Goal: Task Accomplishment & Management: Use online tool/utility

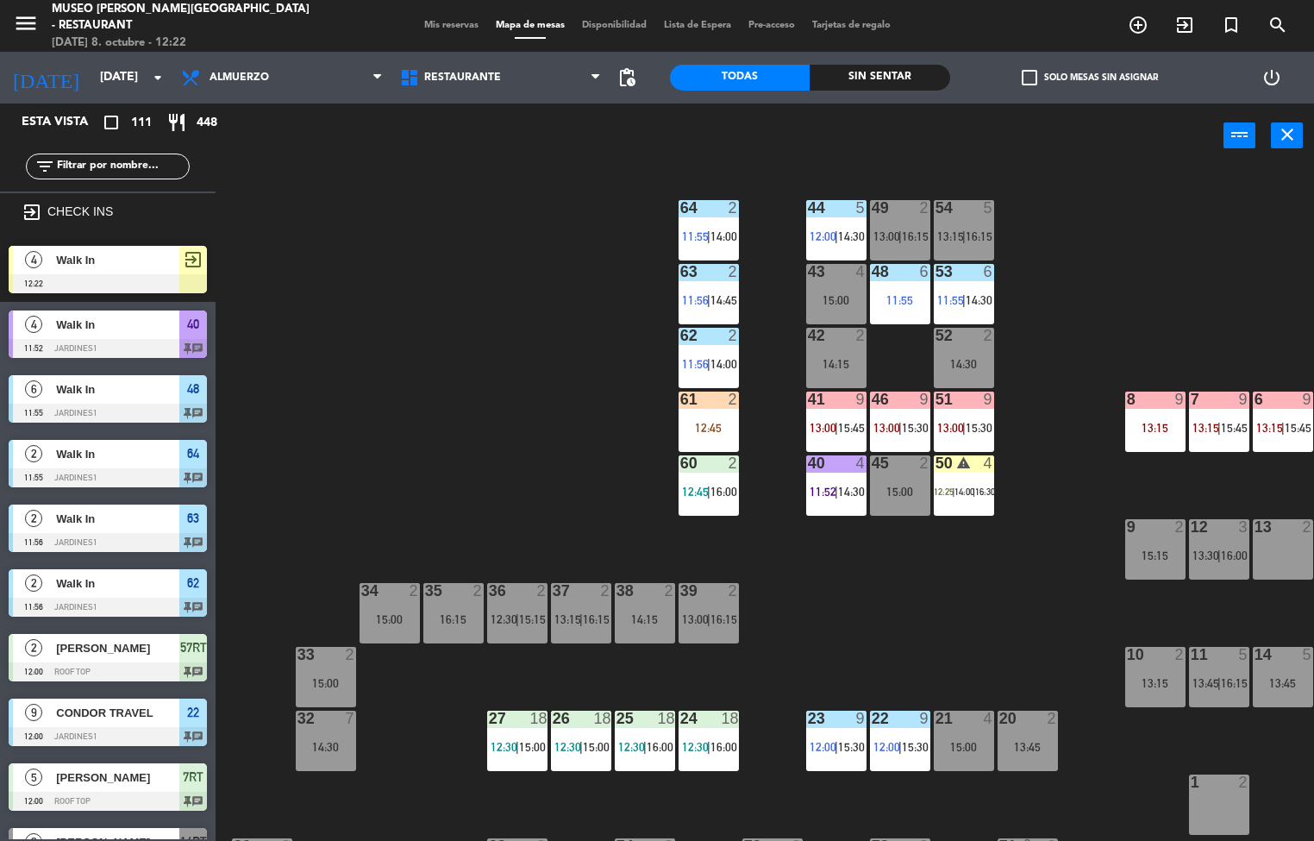
click at [557, 363] on div "44 5 12:00 | 14:30 49 2 13:00 | 16:15 54 5 13:15 | 16:15 64 2 11:55 | 14:00 48 …" at bounding box center [770, 505] width 1085 height 672
click at [463, 76] on span "Restaurante" at bounding box center [462, 78] width 77 height 12
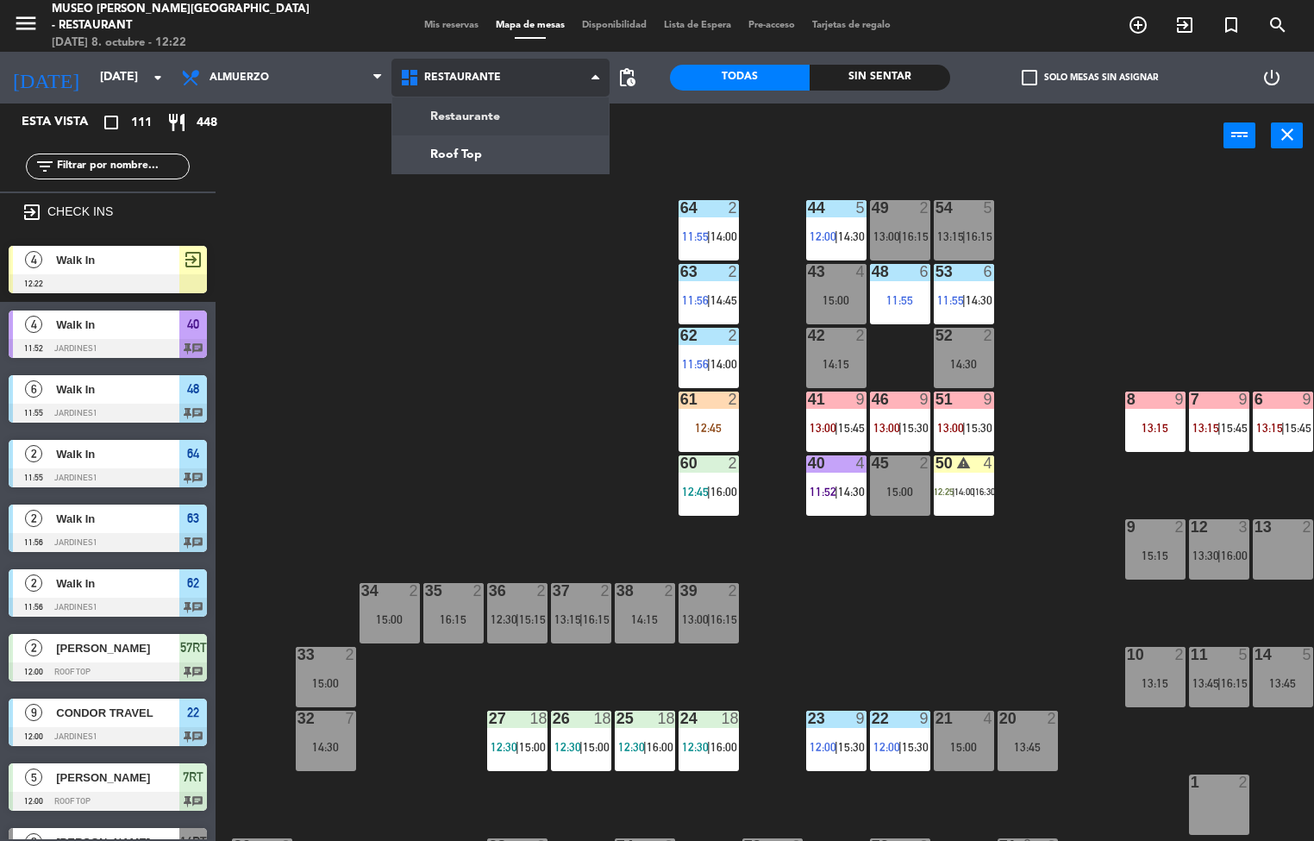
click at [491, 159] on ng-component "menu [GEOGRAPHIC_DATA][PERSON_NAME] - Restaurant [DATE] 8. octubre - 12:22 Mis …" at bounding box center [657, 420] width 1314 height 841
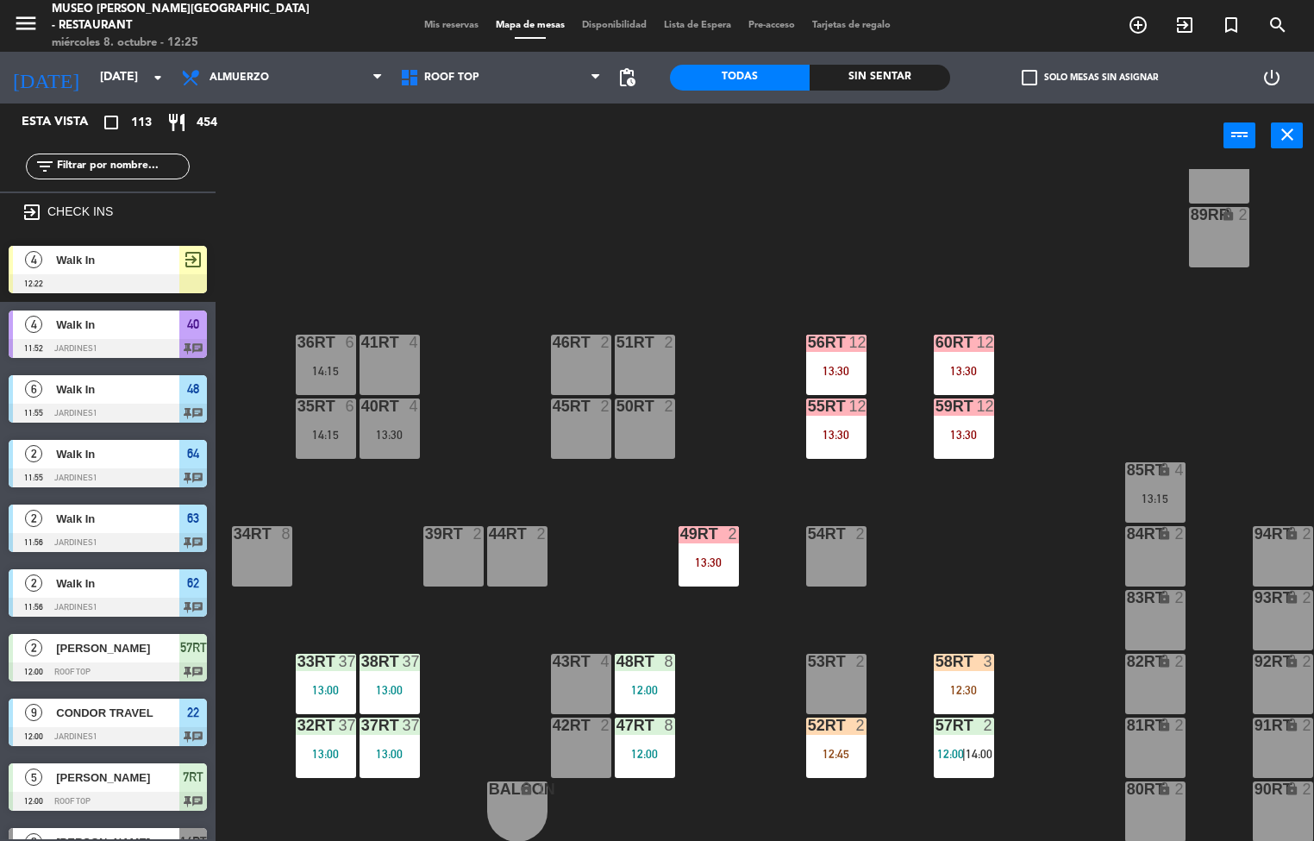
scroll to position [628, 0]
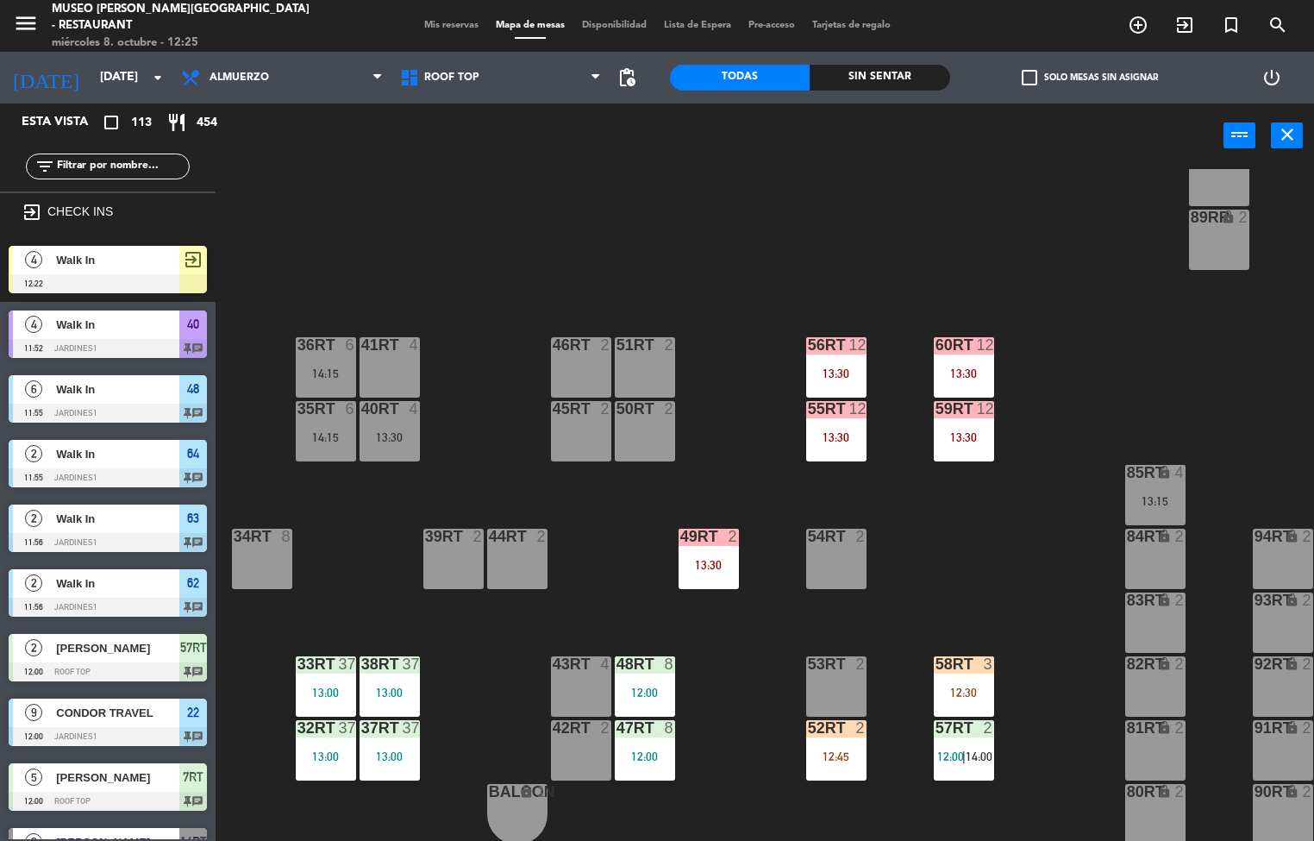
click at [635, 663] on div at bounding box center [644, 664] width 28 height 16
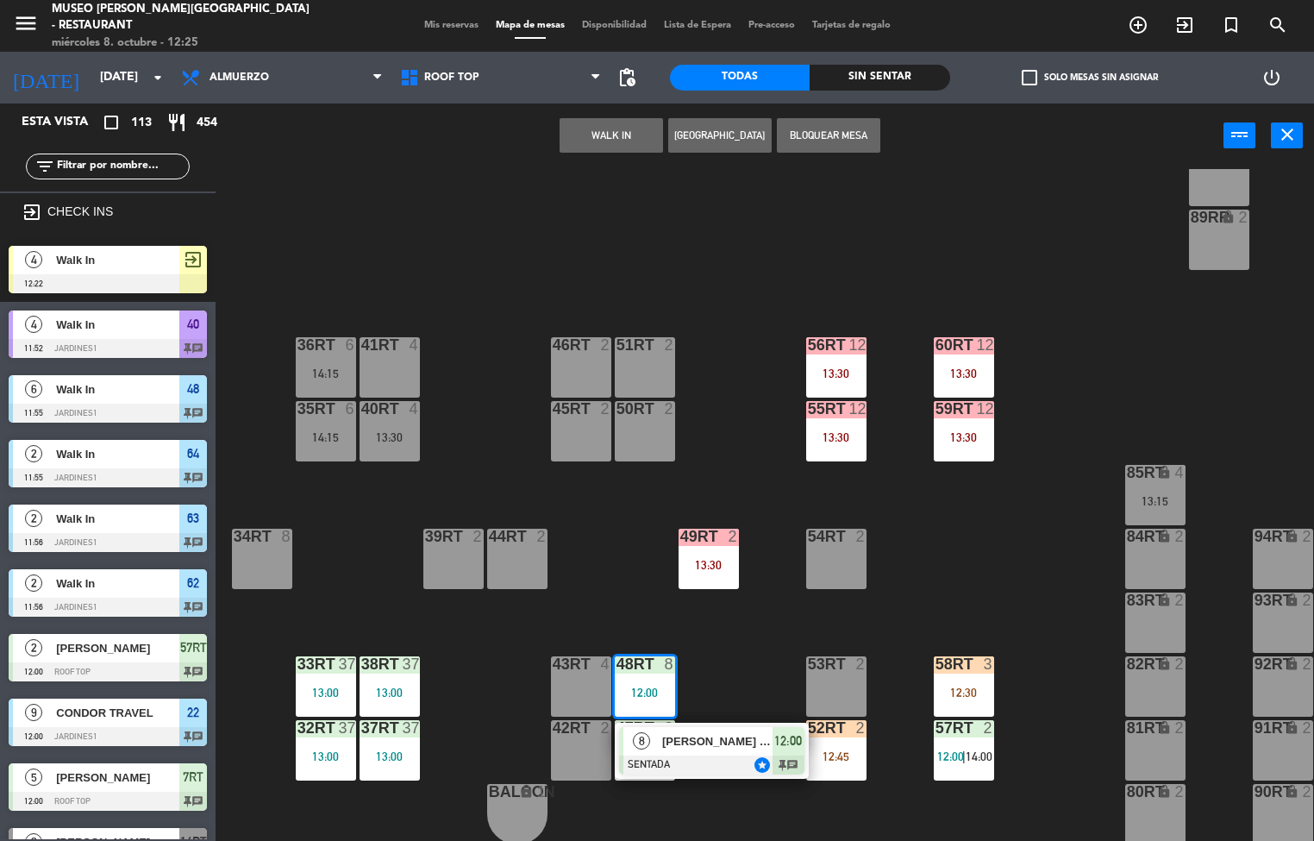
click at [970, 567] on div "18RT 5 13:00 | 15:30 16RT 6 13:15 28RT 2 80RR lock 2 27RT 5 13:15 | 15:00 7RT 5…" at bounding box center [770, 505] width 1085 height 672
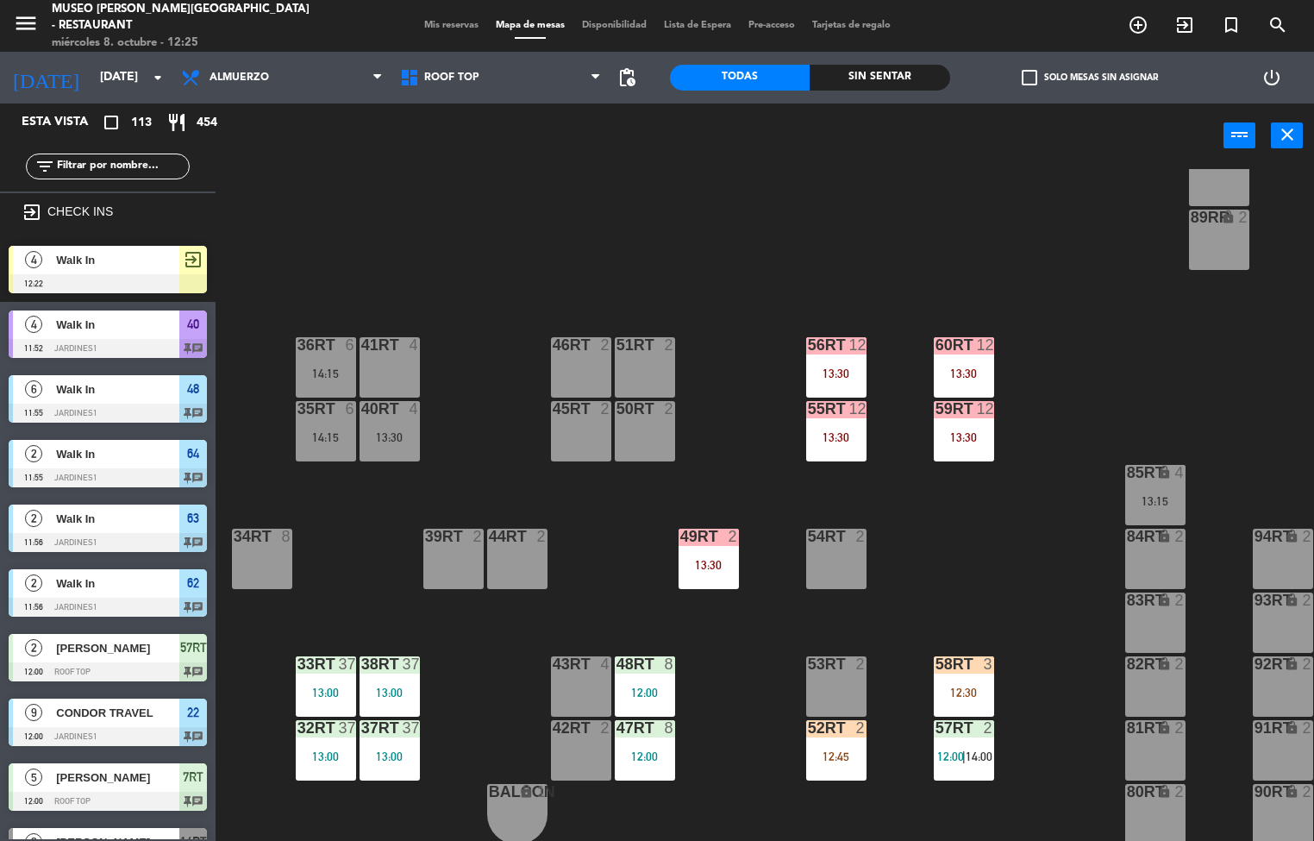
click at [963, 435] on div "13:30" at bounding box center [964, 437] width 60 height 12
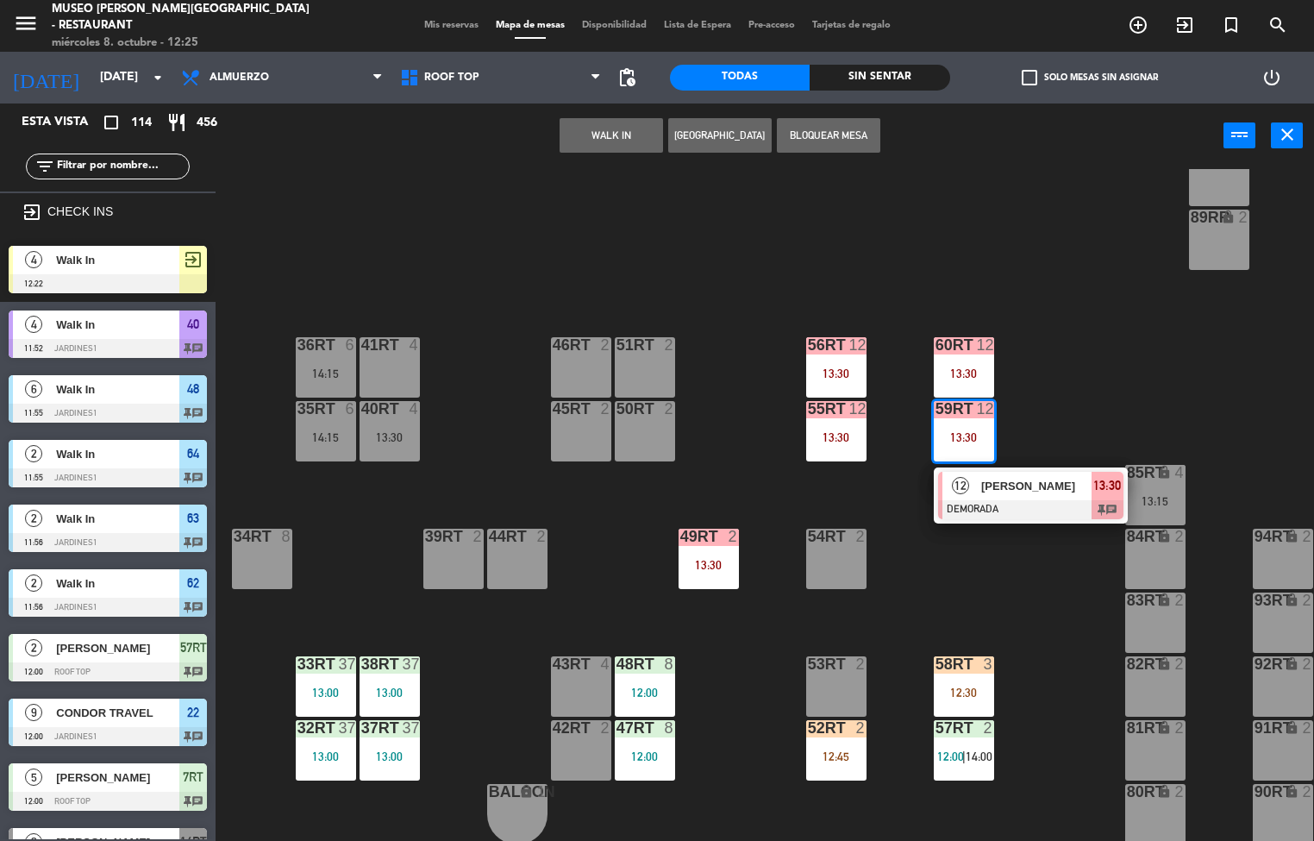
click at [1042, 486] on span "[PERSON_NAME]" at bounding box center [1036, 486] width 110 height 18
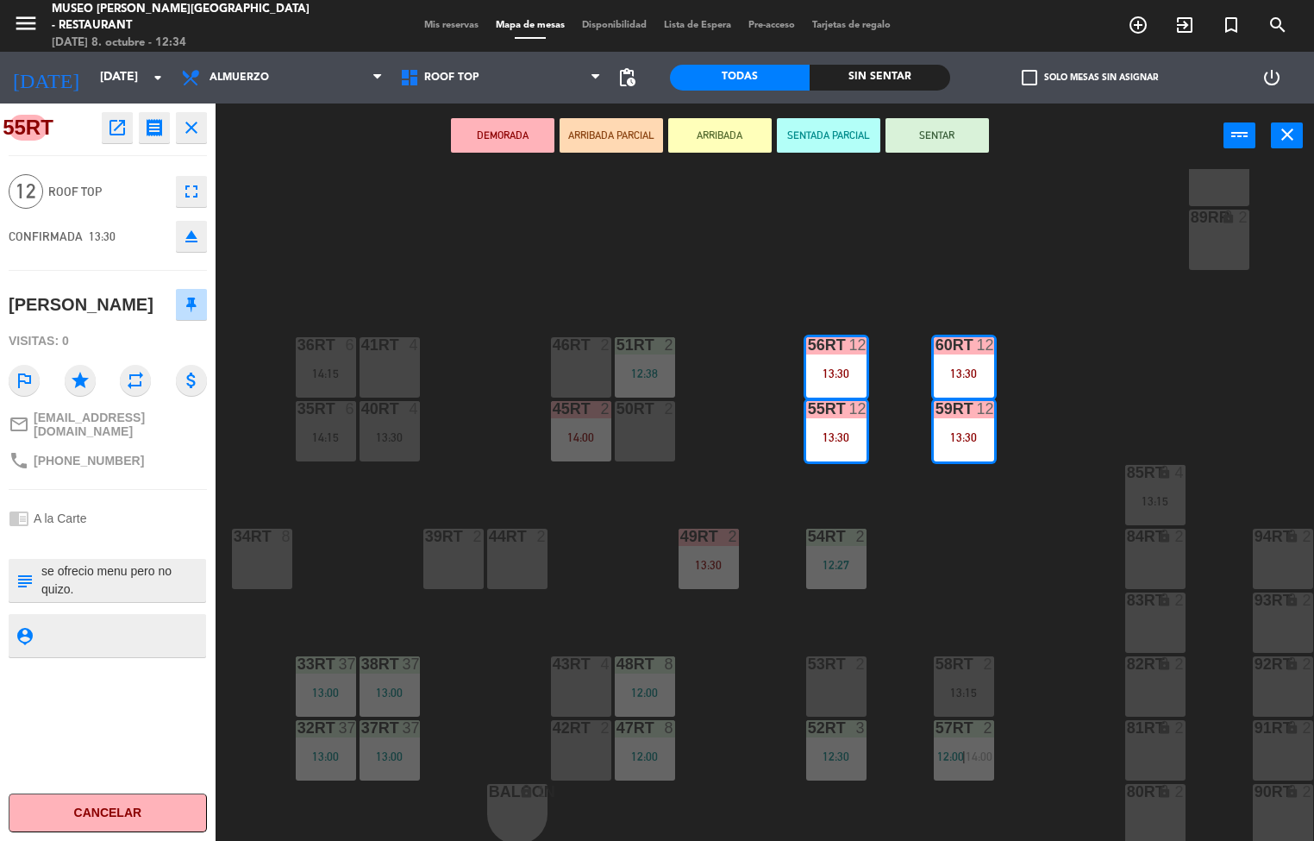
click at [378, 261] on div "18RT 5 13:00 | 15:30 16RT 6 13:15 28RT 2 80RR lock 2 27RT 5 13:15 | 15:00 7RT 5…" at bounding box center [770, 505] width 1085 height 672
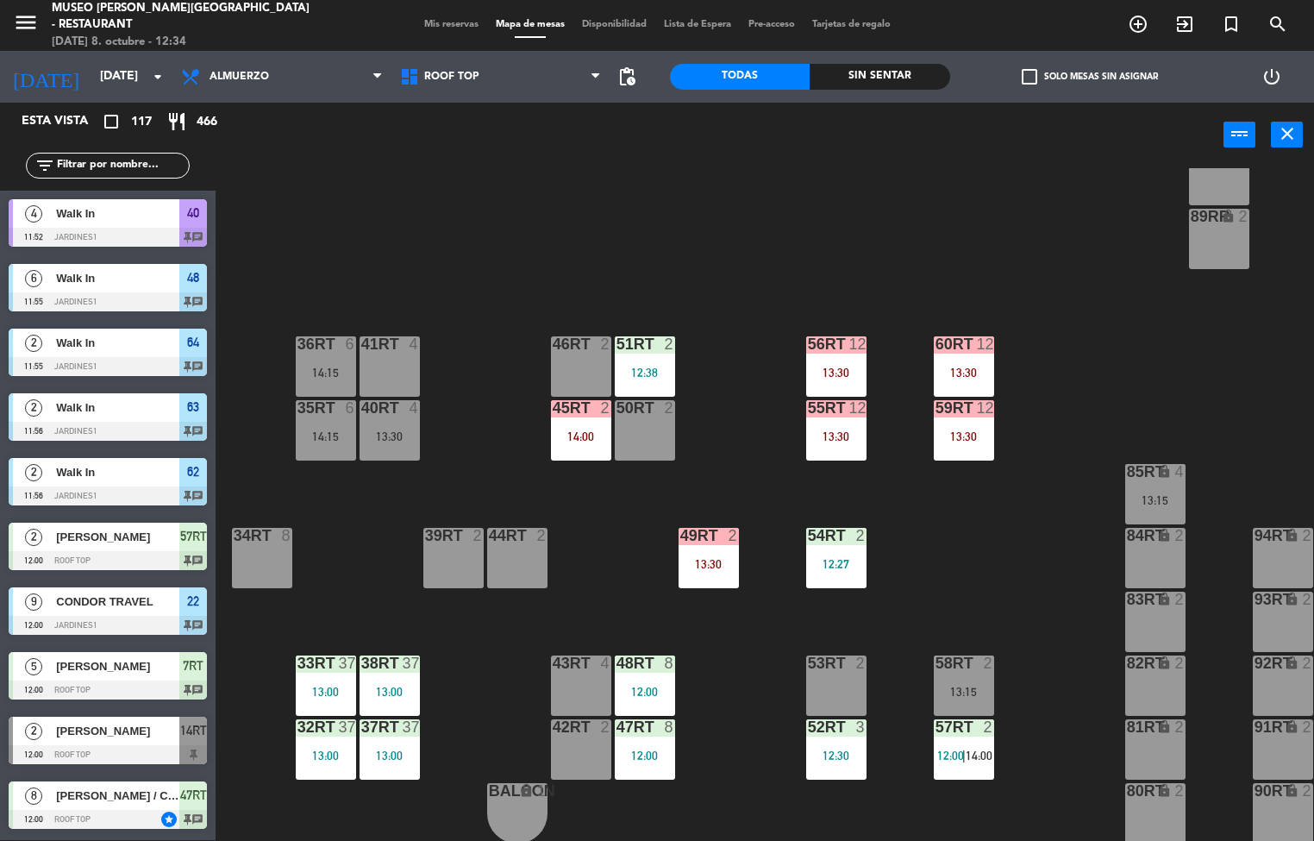
scroll to position [639, 0]
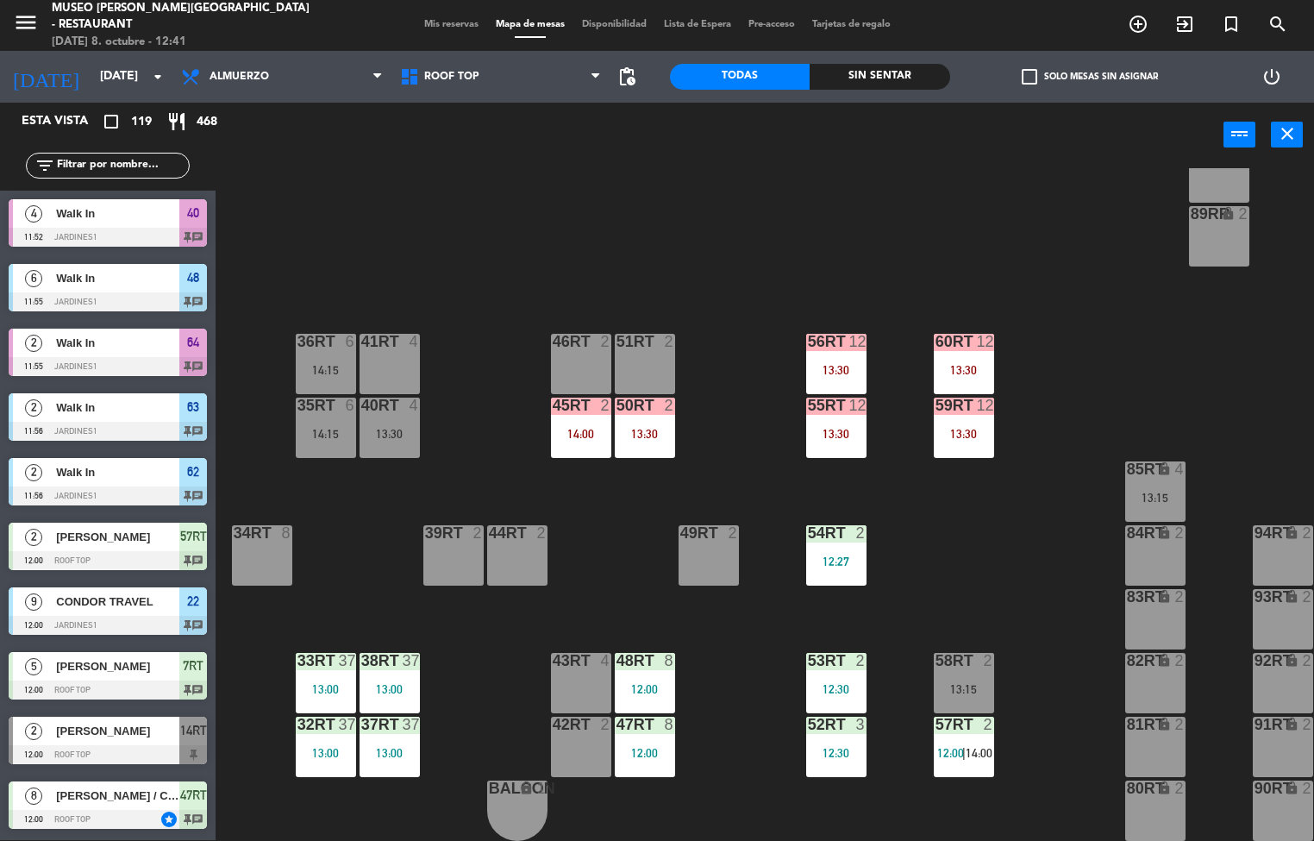
click at [825, 668] on div "53RT 2 12:30" at bounding box center [836, 683] width 60 height 60
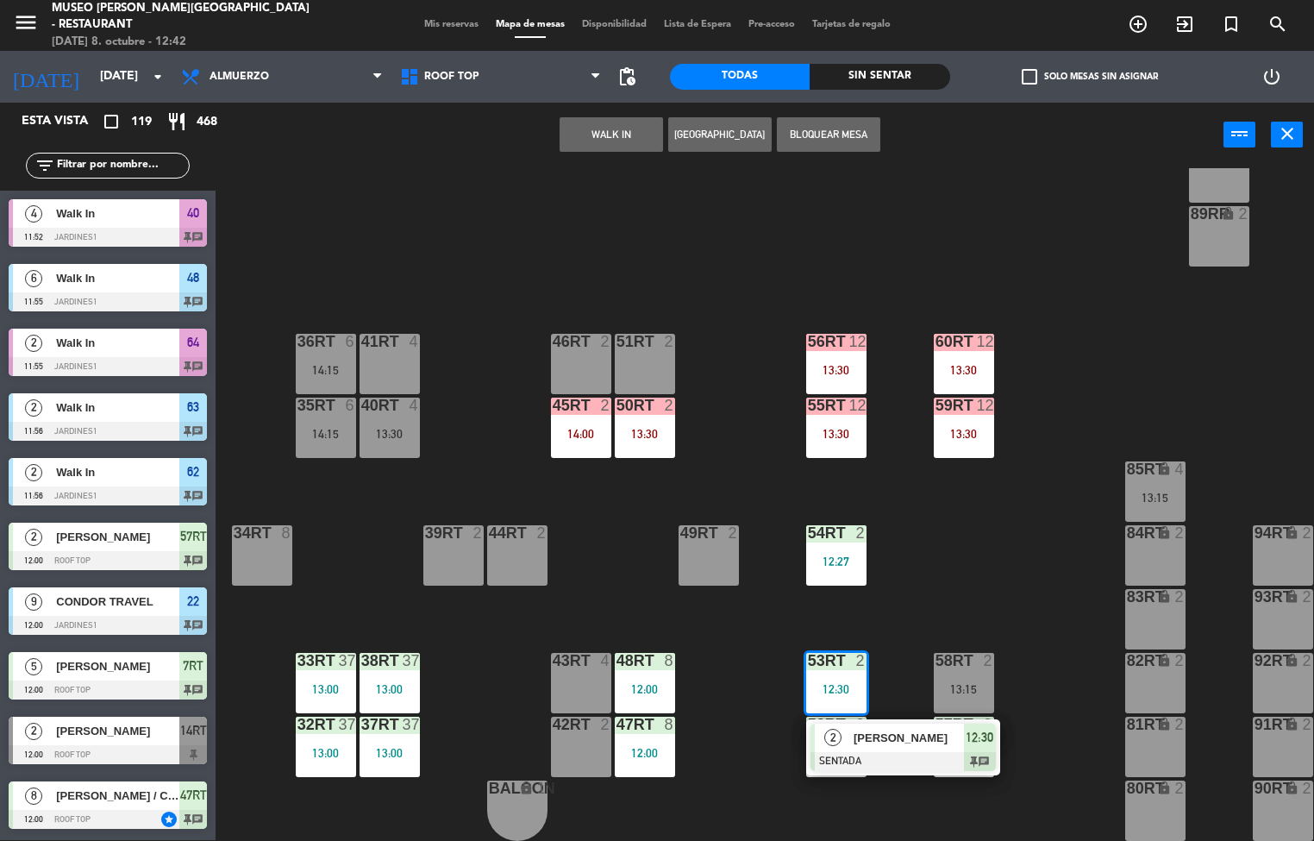
click at [1076, 456] on div "18RT 5 13:00 | 15:30 16RT 6 13:15 28RT 2 80RR lock 2 27RT 5 13:15 | 15:00 7RT 5…" at bounding box center [770, 504] width 1085 height 672
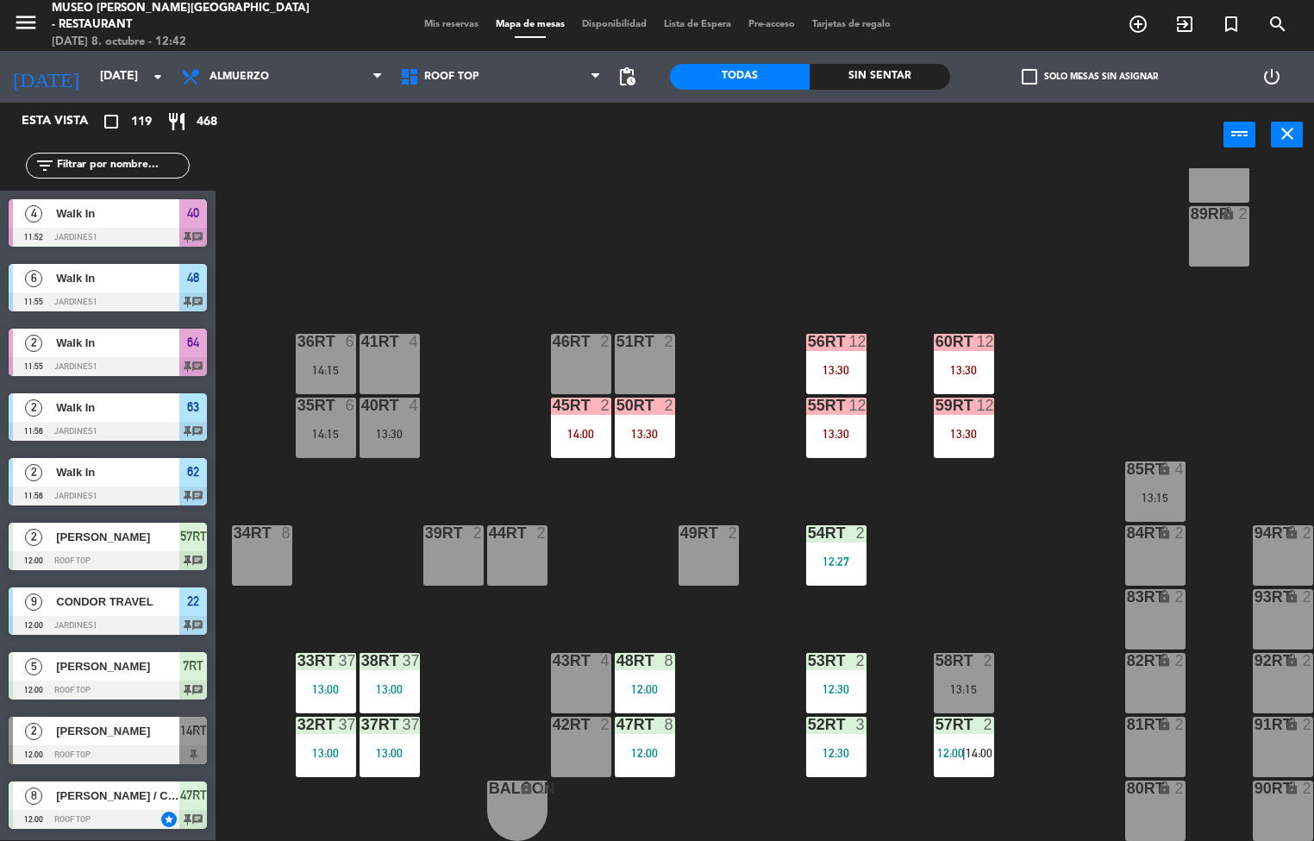
click at [489, 238] on div "18RT 5 13:00 | 15:30 16RT 6 13:15 28RT 2 80RR lock 2 27RT 5 13:15 | 15:00 7RT 5…" at bounding box center [770, 504] width 1085 height 672
click at [422, 210] on div "18RT 5 13:00 | 15:30 16RT 6 13:15 28RT 2 80RR lock 2 27RT 5 13:15 | 15:00 7RT 5…" at bounding box center [770, 504] width 1085 height 672
click at [453, 248] on div "18RT 5 13:00 | 15:30 16RT 6 13:15 28RT 2 80RR lock 2 27RT 5 13:15 | 15:00 7RT 5…" at bounding box center [770, 504] width 1085 height 672
click at [394, 243] on div "18RT 5 13:00 | 15:30 16RT 6 13:15 28RT 2 80RR lock 2 27RT 5 13:15 | 15:00 7RT 5…" at bounding box center [770, 504] width 1085 height 672
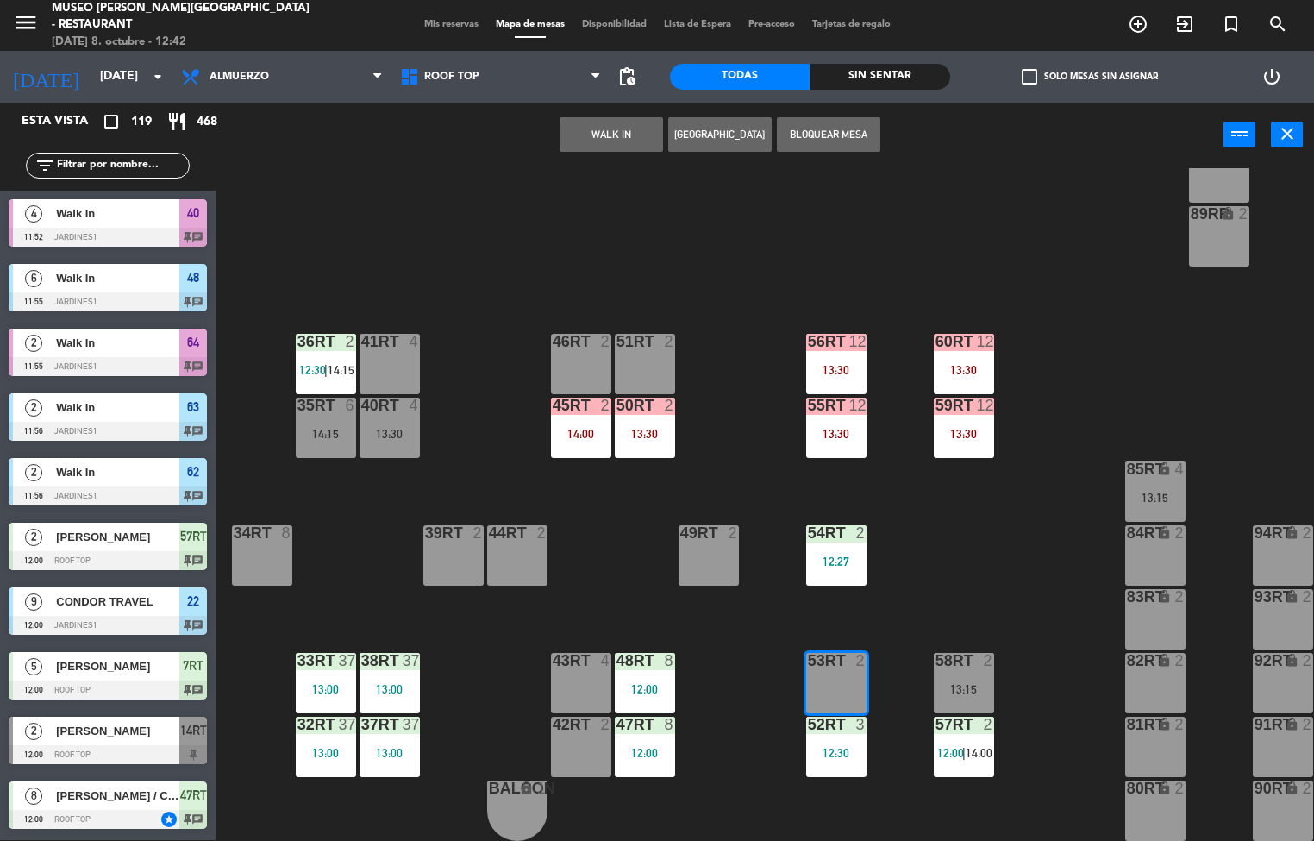
click at [481, 233] on div "18RT 5 13:00 | 15:30 16RT 6 13:15 28RT 2 80RR lock 2 27RT 5 13:15 | 15:00 7RT 5…" at bounding box center [770, 504] width 1085 height 672
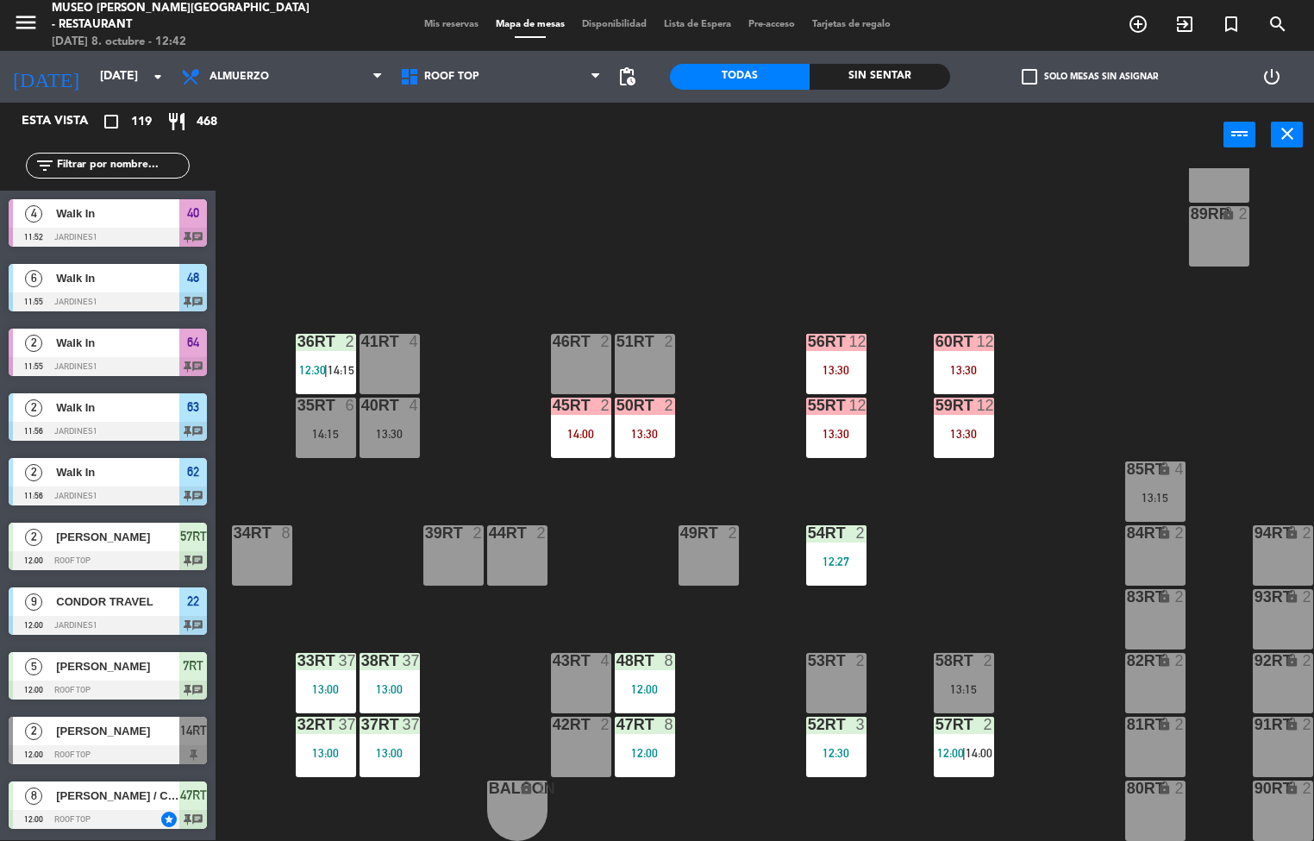
click at [487, 238] on div "18RT 5 13:00 | 15:30 16RT 6 13:15 28RT 2 80RR lock 2 27RT 5 13:15 | 15:00 7RT 5…" at bounding box center [770, 504] width 1085 height 672
click at [327, 363] on span "|" at bounding box center [325, 370] width 3 height 14
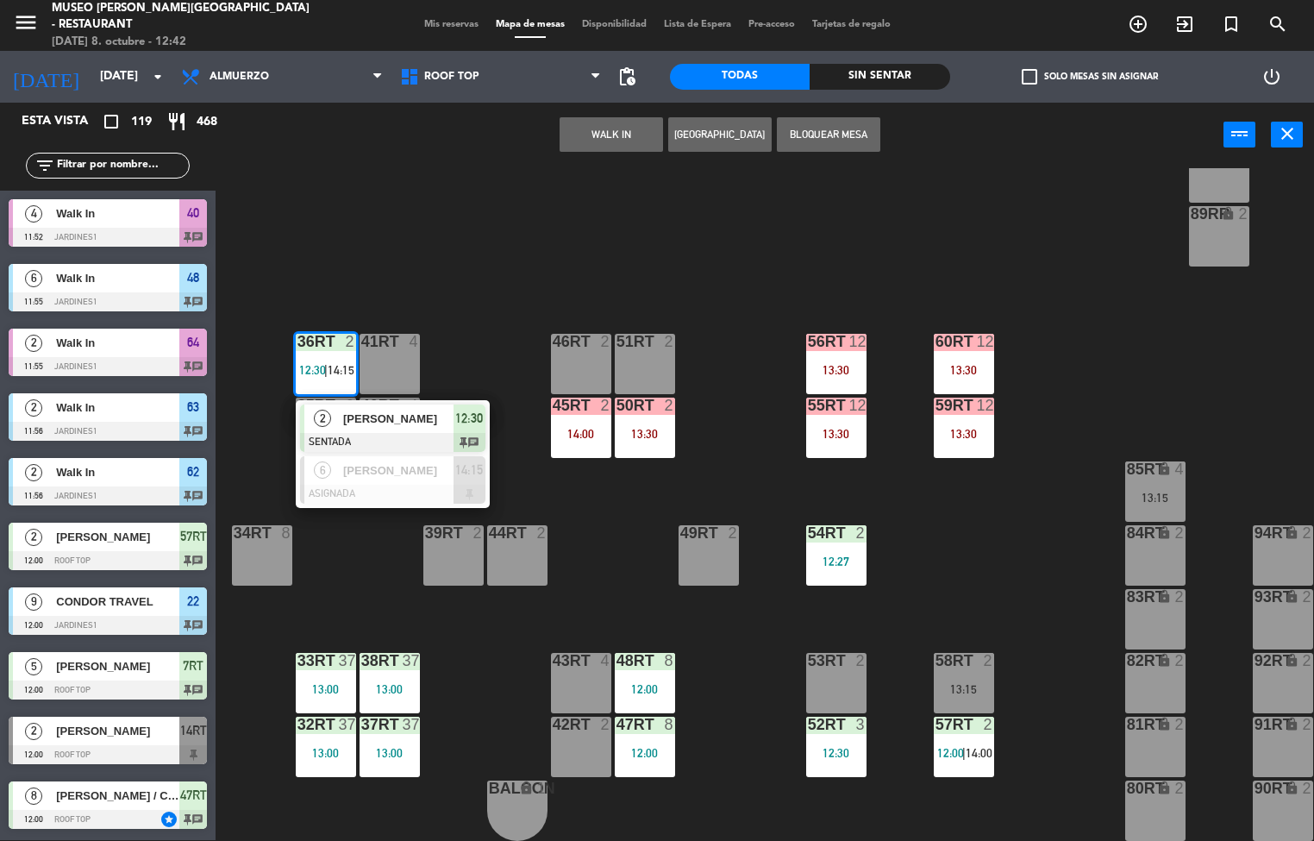
click at [344, 435] on div at bounding box center [392, 442] width 185 height 19
